Goal: Find specific page/section: Find specific page/section

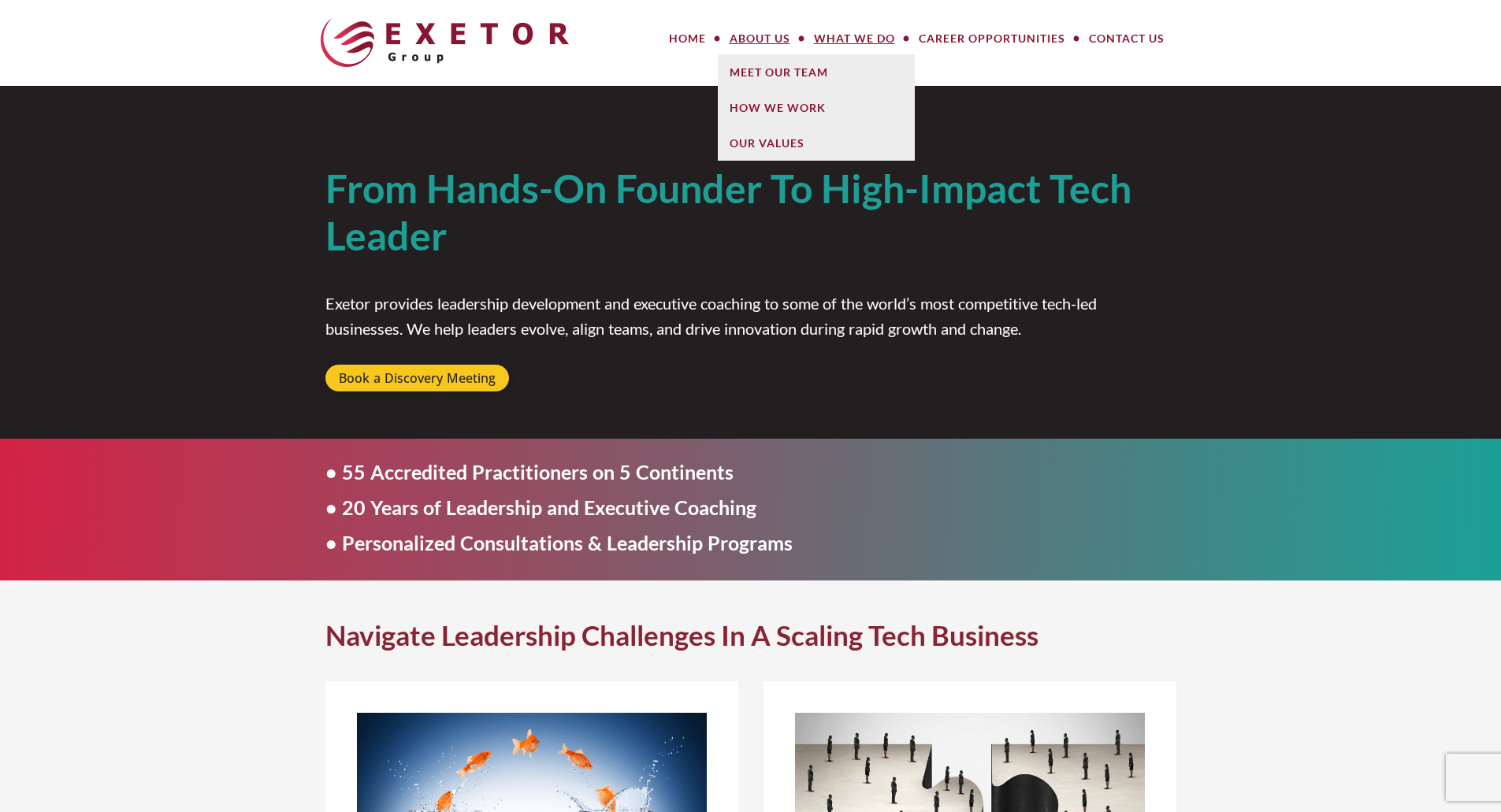
click at [755, 36] on link "About Us" at bounding box center [760, 38] width 84 height 31
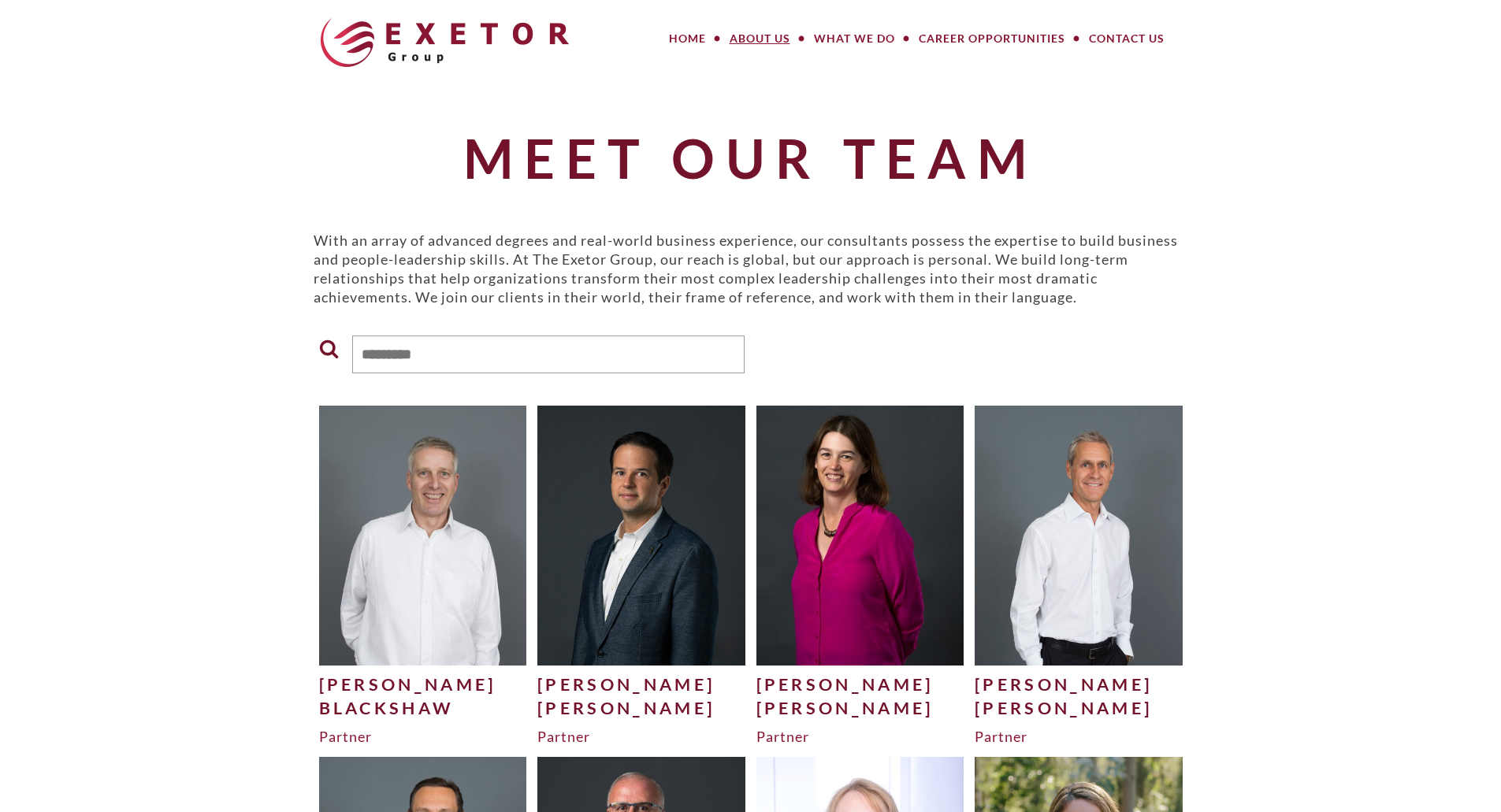
click at [750, 74] on div "MENU MENU Home About Us Meet Our Team How We Work Our Values What We Do Large P…" at bounding box center [900, 42] width 599 height 63
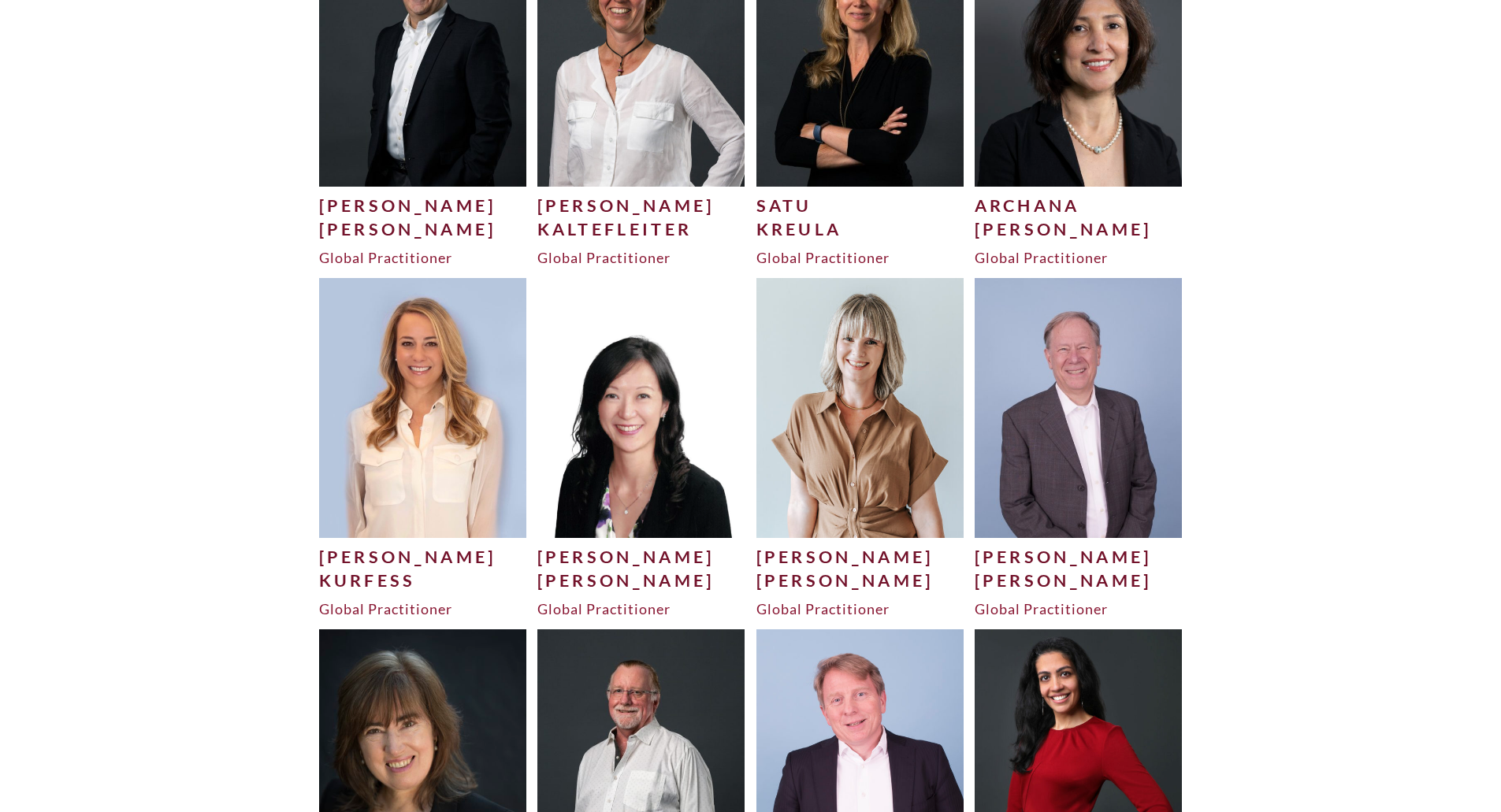
scroll to position [3309, 0]
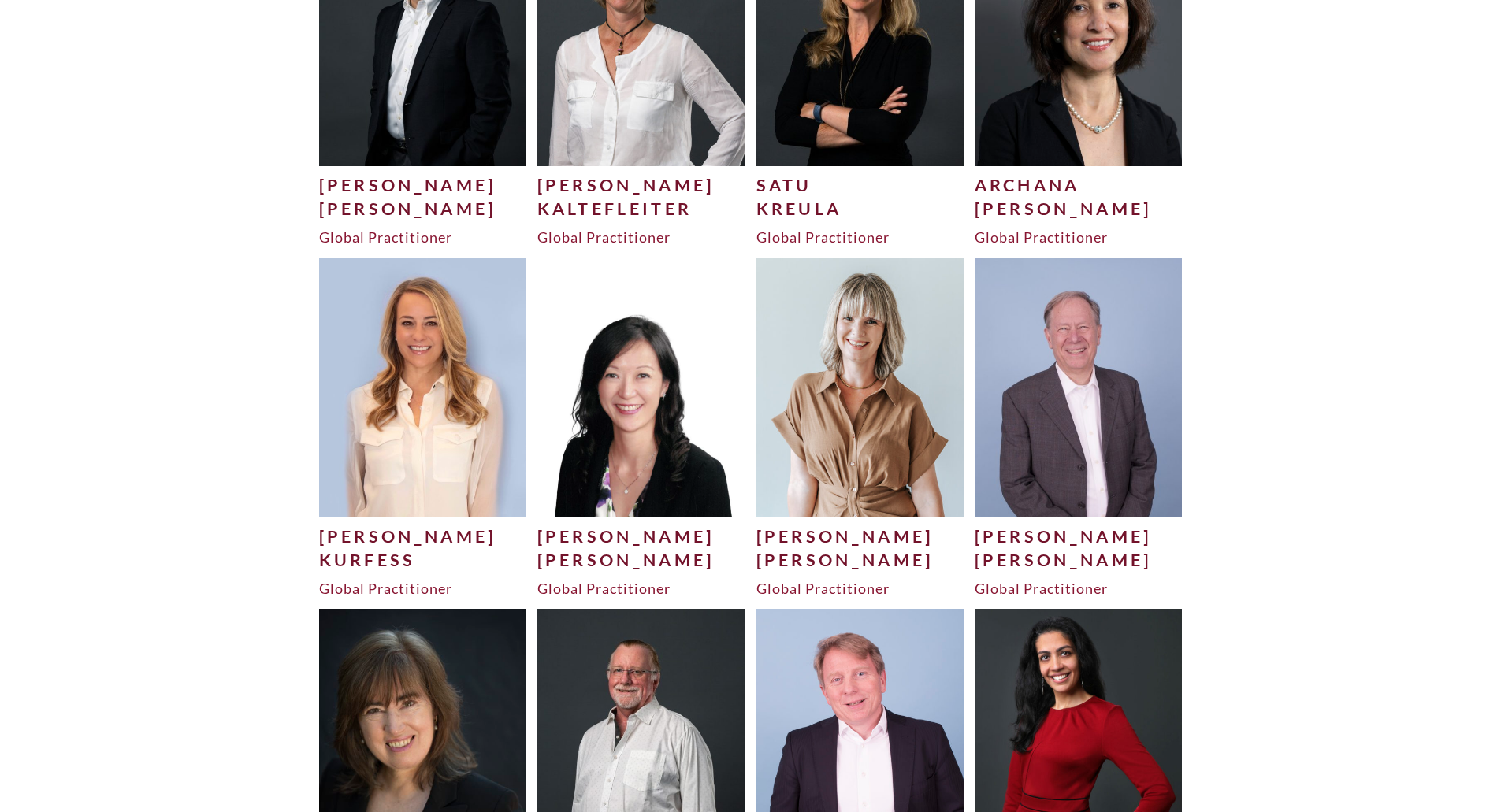
click at [1027, 530] on div "[PERSON_NAME]" at bounding box center [1079, 537] width 208 height 24
